Goal: Find specific page/section: Find specific page/section

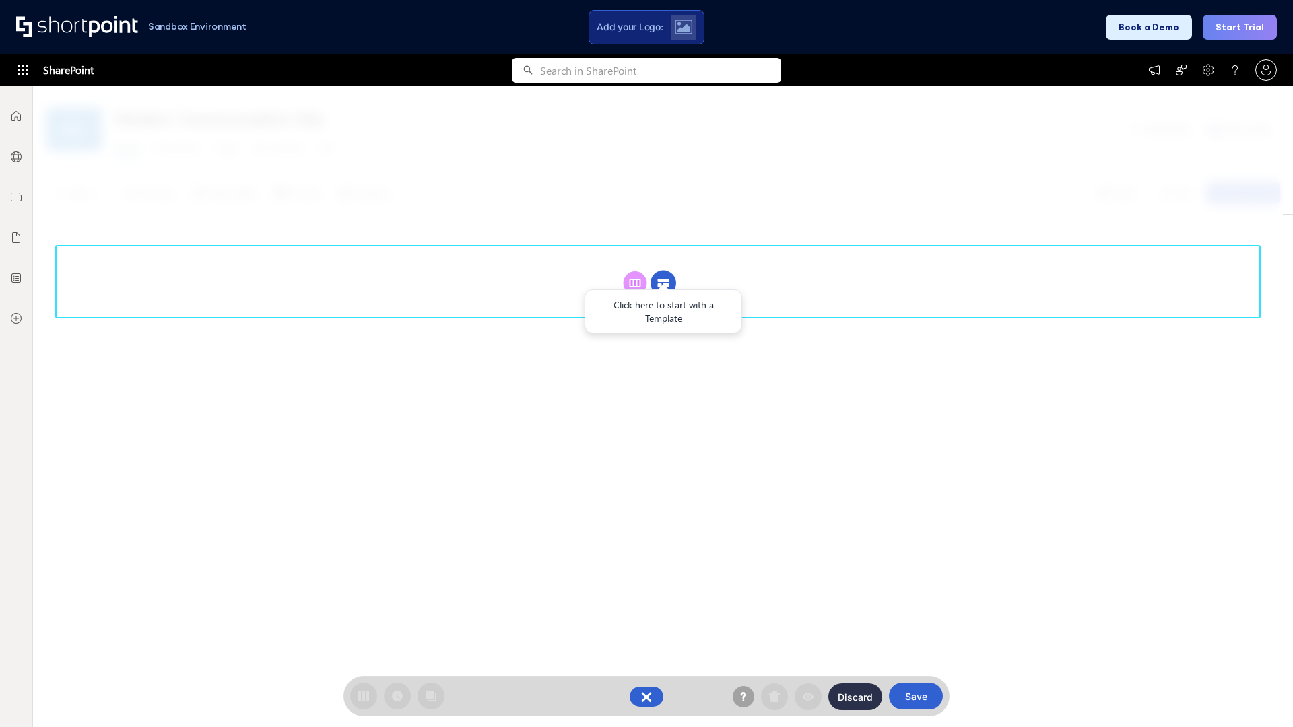
click at [663, 271] on circle at bounding box center [663, 284] width 26 height 26
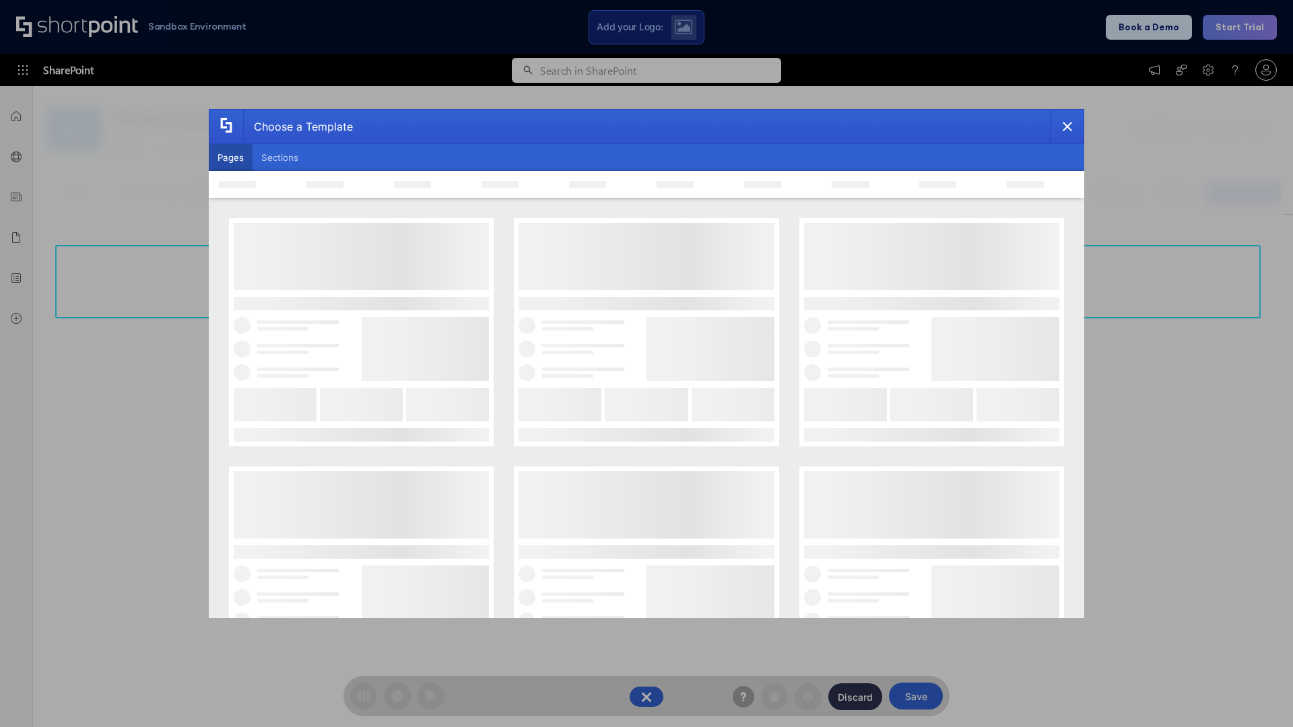
scroll to position [185, 0]
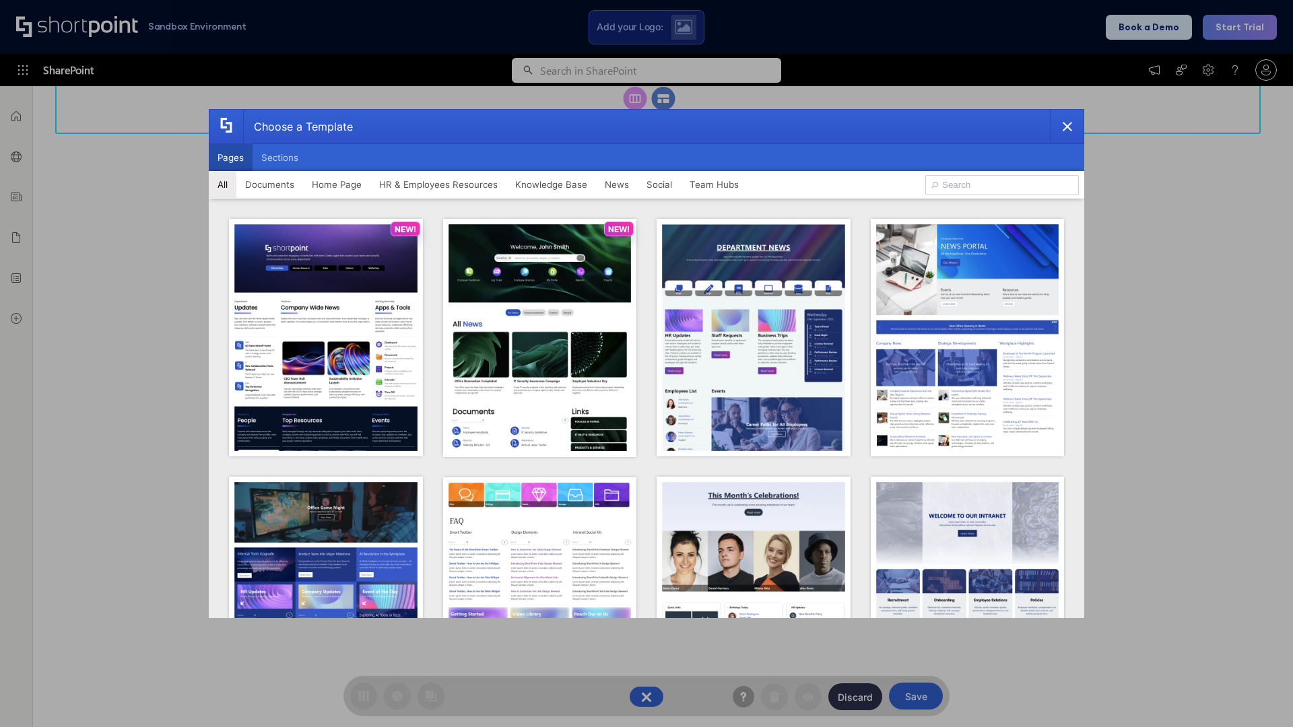
click at [230, 158] on button "Pages" at bounding box center [231, 157] width 44 height 27
type input "Social Layout 2"
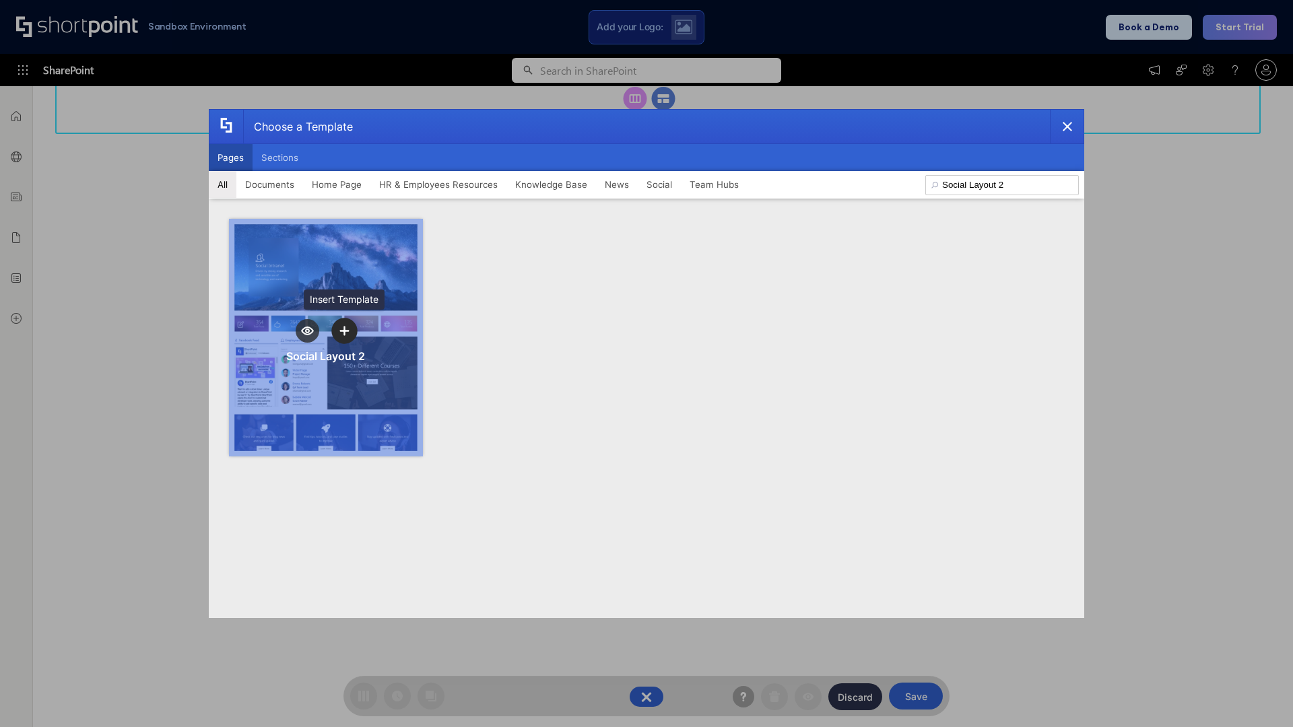
click at [344, 331] on icon "template selector" at bounding box center [343, 330] width 9 height 9
